Goal: Obtain resource: Download file/media

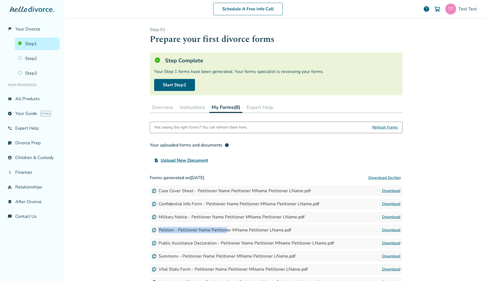
scroll to position [53, 0]
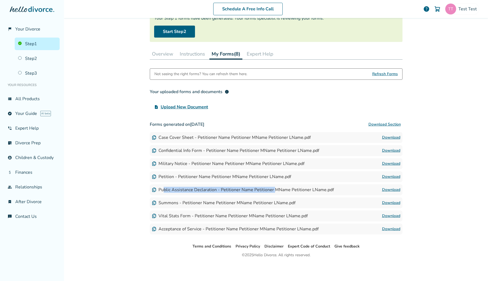
drag, startPoint x: 163, startPoint y: 189, endPoint x: 273, endPoint y: 189, distance: 110.5
click at [273, 189] on div "Public Assistance Declaration - Petitioner Name Petitioner MName Petitioner LNa…" at bounding box center [243, 190] width 182 height 6
click at [395, 192] on link "Download" at bounding box center [391, 189] width 18 height 7
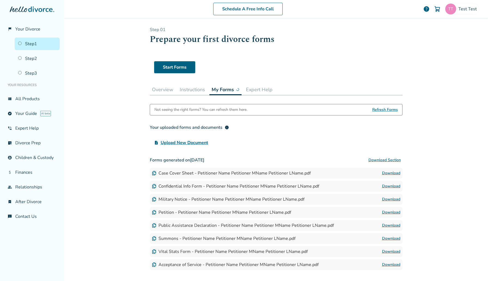
scroll to position [36, 0]
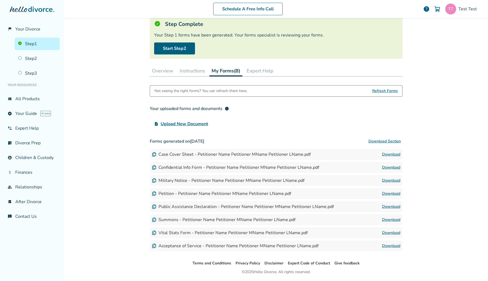
drag, startPoint x: 176, startPoint y: 207, endPoint x: 288, endPoint y: 207, distance: 112.7
click at [288, 207] on div "Public Assistance Declaration - Petitioner Name Petitioner MName Petitioner LNa…" at bounding box center [243, 207] width 182 height 6
drag, startPoint x: 289, startPoint y: 207, endPoint x: 214, endPoint y: 206, distance: 75.7
click at [214, 206] on div "Public Assistance Declaration - Petitioner Name Petitioner MName Petitioner LNa…" at bounding box center [243, 207] width 182 height 6
click at [398, 206] on link "Download" at bounding box center [391, 206] width 18 height 7
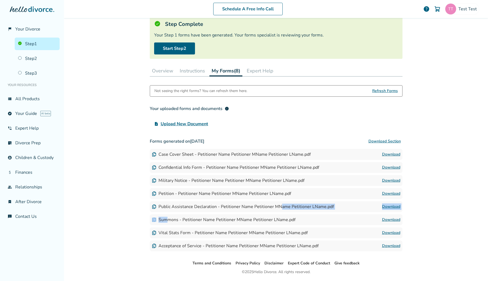
drag, startPoint x: 166, startPoint y: 219, endPoint x: 281, endPoint y: 209, distance: 114.8
click at [281, 209] on div "Forms generated on August 12, 2025 Download Section Case Cover Sheet - Petition…" at bounding box center [276, 193] width 253 height 115
click at [278, 217] on div "Summons - Petitioner Name Petitioner MName Petitioner LName.pdf" at bounding box center [223, 220] width 143 height 6
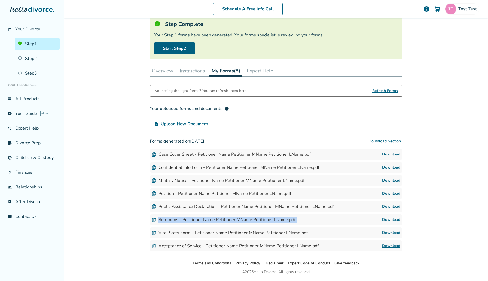
click at [278, 217] on div "Summons - Petitioner Name Petitioner MName Petitioner LName.pdf" at bounding box center [223, 220] width 143 height 6
click at [390, 223] on div "Summons - Petitioner Name Petitioner MName Petitioner LName.pdf Download" at bounding box center [276, 219] width 253 height 11
click at [391, 223] on link "Download" at bounding box center [391, 219] width 18 height 7
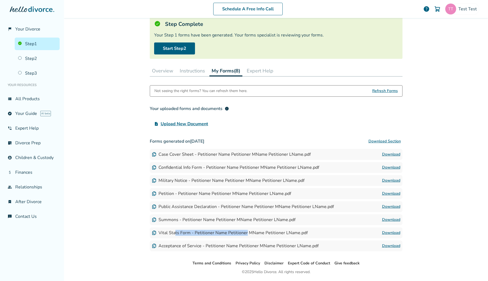
drag, startPoint x: 175, startPoint y: 231, endPoint x: 245, endPoint y: 231, distance: 70.0
click at [245, 231] on div "Vital Stats Form - Petitioner Name Petitioner MName Petitioner LName.pdf" at bounding box center [230, 233] width 156 height 6
click at [391, 231] on link "Download" at bounding box center [391, 232] width 18 height 7
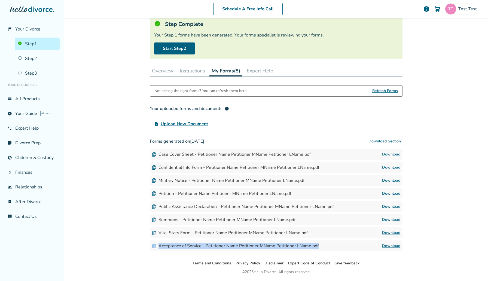
drag, startPoint x: 180, startPoint y: 249, endPoint x: 249, endPoint y: 241, distance: 69.1
click at [249, 241] on div "Acceptance of Service - Petitioner Name Petitioner MName Petitioner LName.pdf D…" at bounding box center [276, 245] width 253 height 11
click at [393, 245] on link "Download" at bounding box center [391, 246] width 18 height 7
click at [386, 234] on link "Download" at bounding box center [391, 232] width 18 height 7
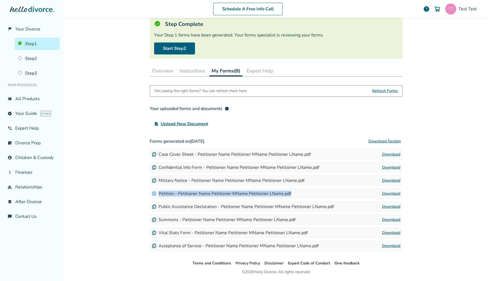
drag, startPoint x: 182, startPoint y: 197, endPoint x: 233, endPoint y: 187, distance: 51.5
click at [233, 187] on div "Forms generated on August 12, 2025 Download Section Case Cover Sheet - Petition…" at bounding box center [276, 193] width 253 height 115
click at [394, 191] on link "Download" at bounding box center [391, 193] width 18 height 7
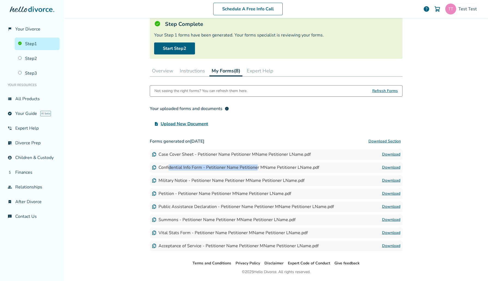
drag, startPoint x: 169, startPoint y: 165, endPoint x: 256, endPoint y: 165, distance: 87.4
click at [256, 165] on div "Confidential Info Form - Petitioner Name Petitioner MName Petitioner LName.pdf" at bounding box center [235, 167] width 167 height 6
click at [399, 168] on link "Download" at bounding box center [391, 167] width 18 height 7
drag, startPoint x: 191, startPoint y: 178, endPoint x: 259, endPoint y: 178, distance: 68.1
click at [259, 178] on div "Military Notice - Petitioner Name Petitioner MName Petitioner LName.pdf" at bounding box center [228, 180] width 152 height 6
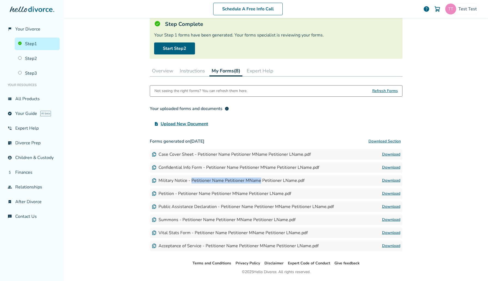
click at [385, 179] on link "Download" at bounding box center [391, 180] width 18 height 7
drag, startPoint x: 186, startPoint y: 195, endPoint x: 234, endPoint y: 192, distance: 47.8
click at [234, 192] on div "Petition - Petitioner Name Petitioner MName Petitioner LName.pdf" at bounding box center [221, 194] width 139 height 6
click at [394, 194] on link "Download" at bounding box center [391, 193] width 18 height 7
drag, startPoint x: 176, startPoint y: 217, endPoint x: 253, endPoint y: 218, distance: 77.6
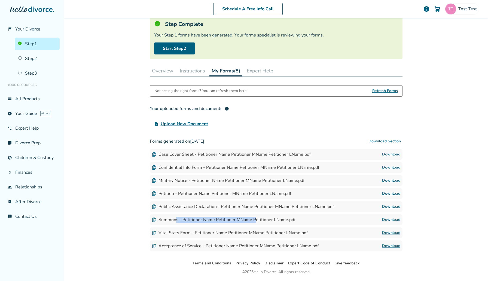
click at [253, 218] on div "Summons - Petitioner Name Petitioner MName Petitioner LName.pdf" at bounding box center [223, 220] width 143 height 6
click at [388, 219] on link "Download" at bounding box center [391, 219] width 18 height 7
drag, startPoint x: 210, startPoint y: 207, endPoint x: 289, endPoint y: 207, distance: 78.9
click at [289, 207] on div "Public Assistance Declaration - Petitioner Name Petitioner MName Petitioner LNa…" at bounding box center [243, 207] width 182 height 6
click at [386, 204] on link "Download" at bounding box center [391, 206] width 18 height 7
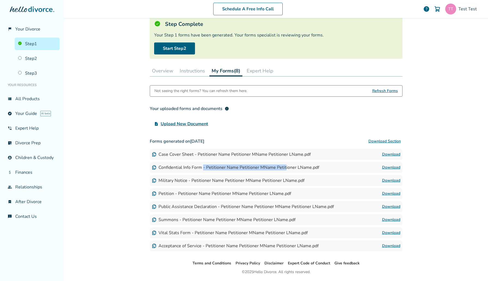
drag, startPoint x: 203, startPoint y: 169, endPoint x: 283, endPoint y: 169, distance: 80.3
click at [283, 169] on div "Confidential Info Form - Petitioner Name Petitioner MName Petitioner LName.pdf" at bounding box center [235, 167] width 167 height 6
click at [392, 168] on link "Download" at bounding box center [391, 167] width 18 height 7
click at [45, 60] on link "Step 2" at bounding box center [37, 58] width 45 height 13
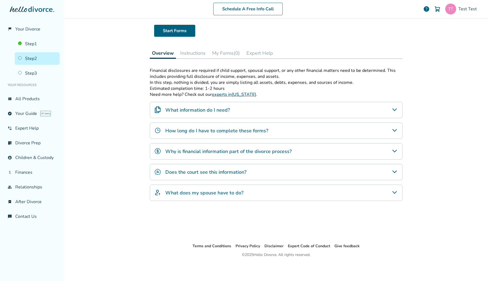
scroll to position [27, 0]
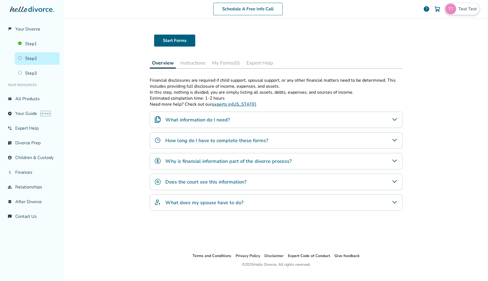
click at [460, 7] on span "Test Test" at bounding box center [468, 9] width 21 height 6
click at [441, 28] on span "[EMAIL_ADDRESS][DOMAIN_NAME]" at bounding box center [442, 34] width 72 height 12
copy span "[EMAIL_ADDRESS][DOMAIN_NAME]"
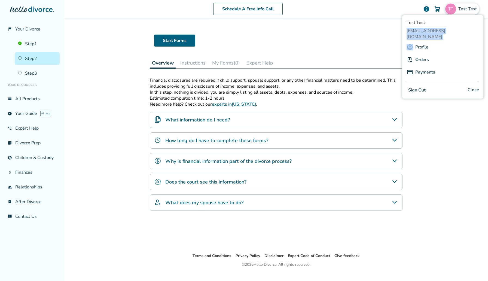
click at [422, 29] on span "[EMAIL_ADDRESS][DOMAIN_NAME]" at bounding box center [442, 34] width 72 height 12
click at [120, 81] on div "Schedule A Free Info Call Test Test help Schedule A Free Call Test Test sephiro…" at bounding box center [276, 140] width 424 height 281
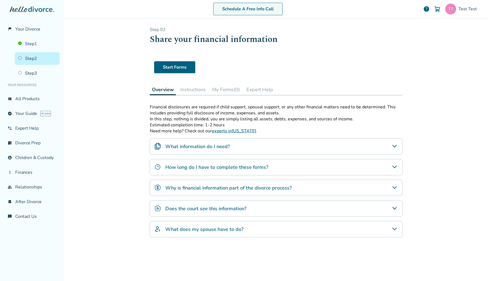
drag, startPoint x: 188, startPoint y: 65, endPoint x: 248, endPoint y: 7, distance: 83.7
click at [0, 0] on div "flag_2 Your Divorce Step 1 Step 2 Step 3 Your Resources view_list All Products …" at bounding box center [244, 140] width 488 height 281
